Goal: Navigation & Orientation: Find specific page/section

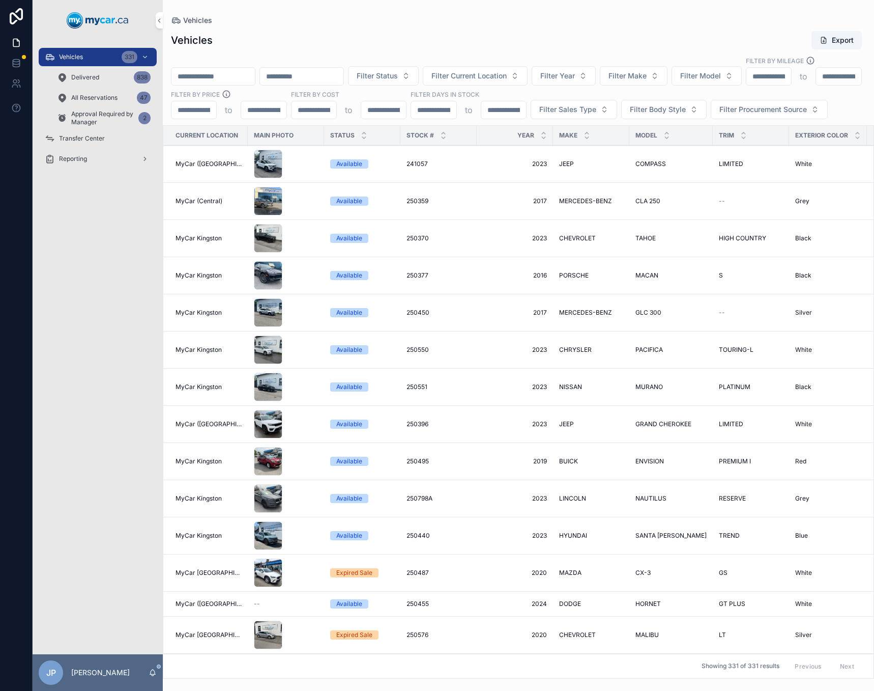
click at [122, 119] on span "Approval Required by Manager" at bounding box center [102, 118] width 63 height 16
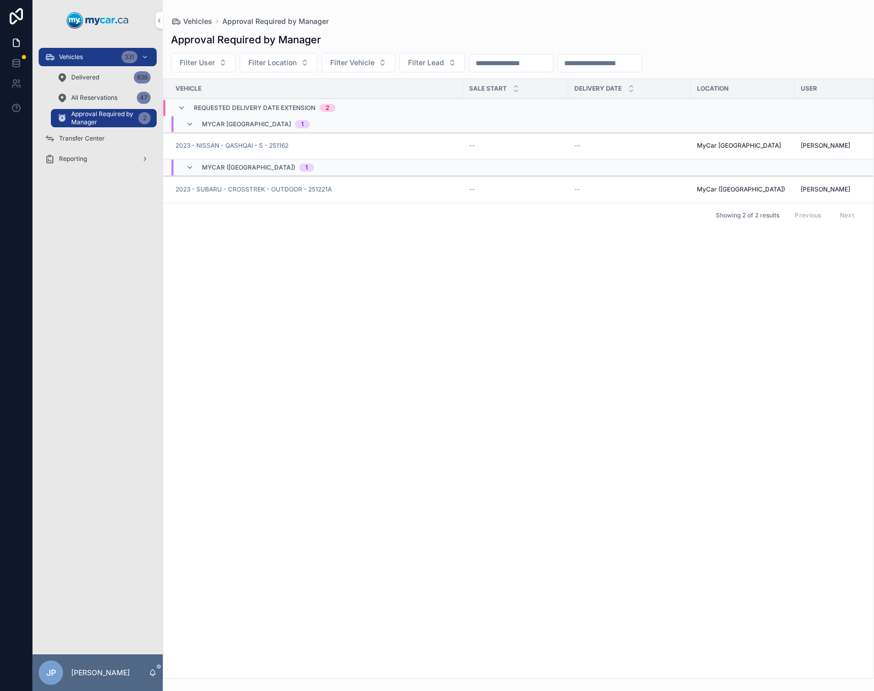
click at [82, 99] on span "All Reservations" at bounding box center [94, 98] width 46 height 8
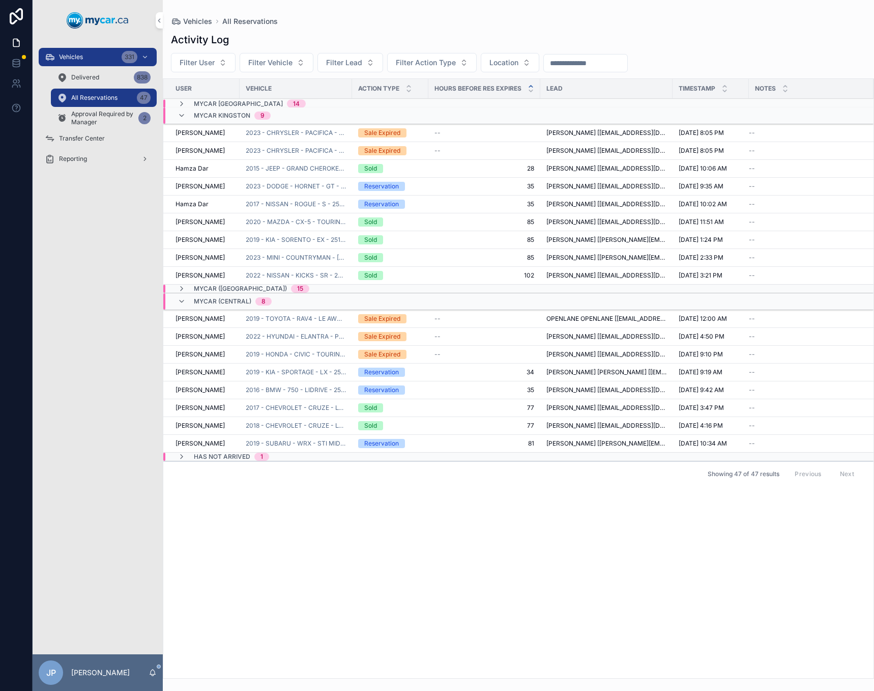
click at [229, 100] on span "MyCar [GEOGRAPHIC_DATA]" at bounding box center [238, 104] width 89 height 8
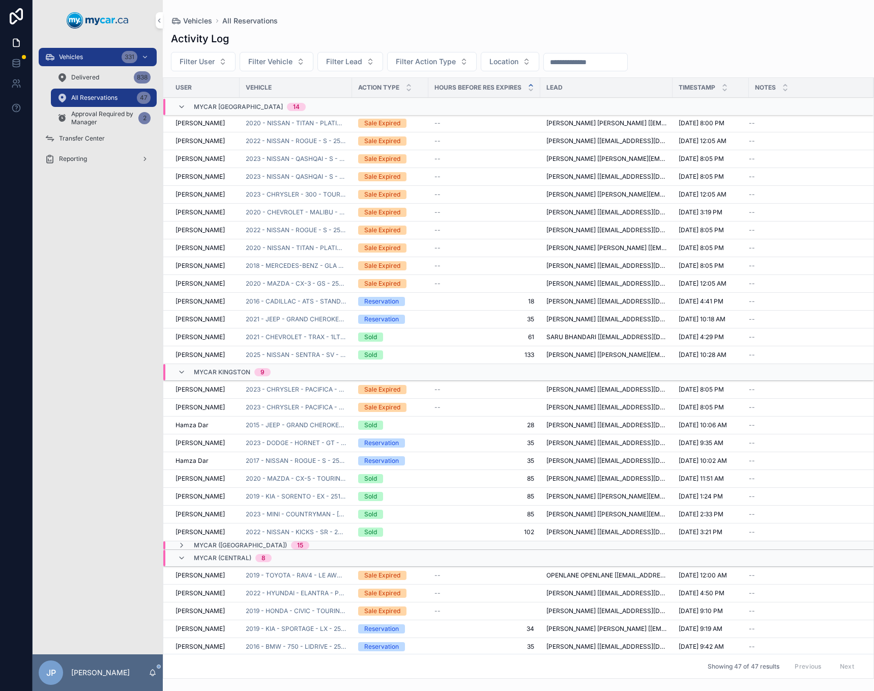
click at [196, 108] on span "MyCar [GEOGRAPHIC_DATA]" at bounding box center [238, 107] width 89 height 8
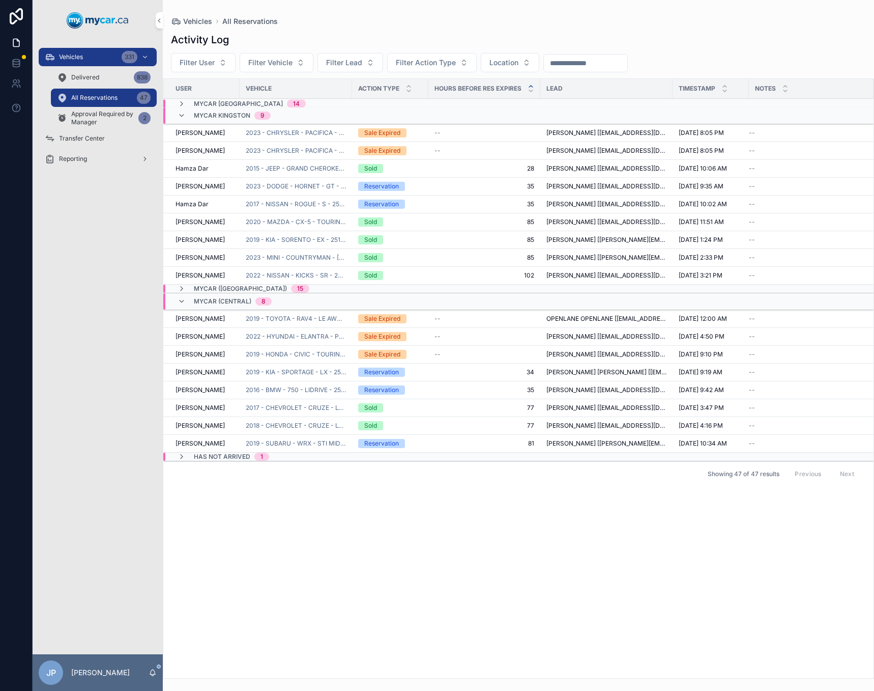
click at [88, 77] on span "Delivered" at bounding box center [85, 77] width 28 height 8
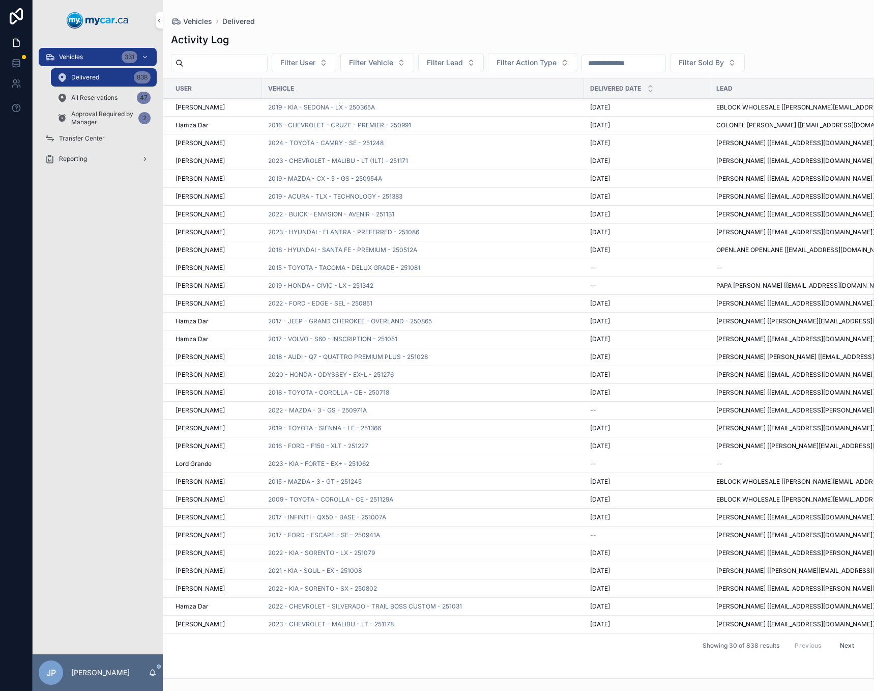
click at [92, 141] on span "Transfer Center" at bounding box center [82, 138] width 46 height 8
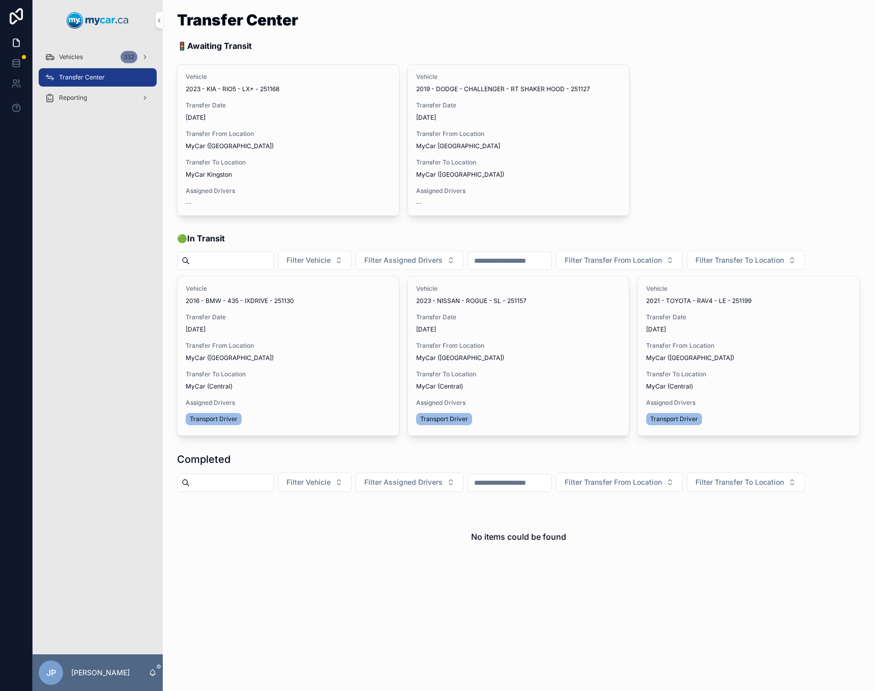
click at [71, 56] on span "Vehicles" at bounding box center [71, 57] width 24 height 8
